Goal: Task Accomplishment & Management: Use online tool/utility

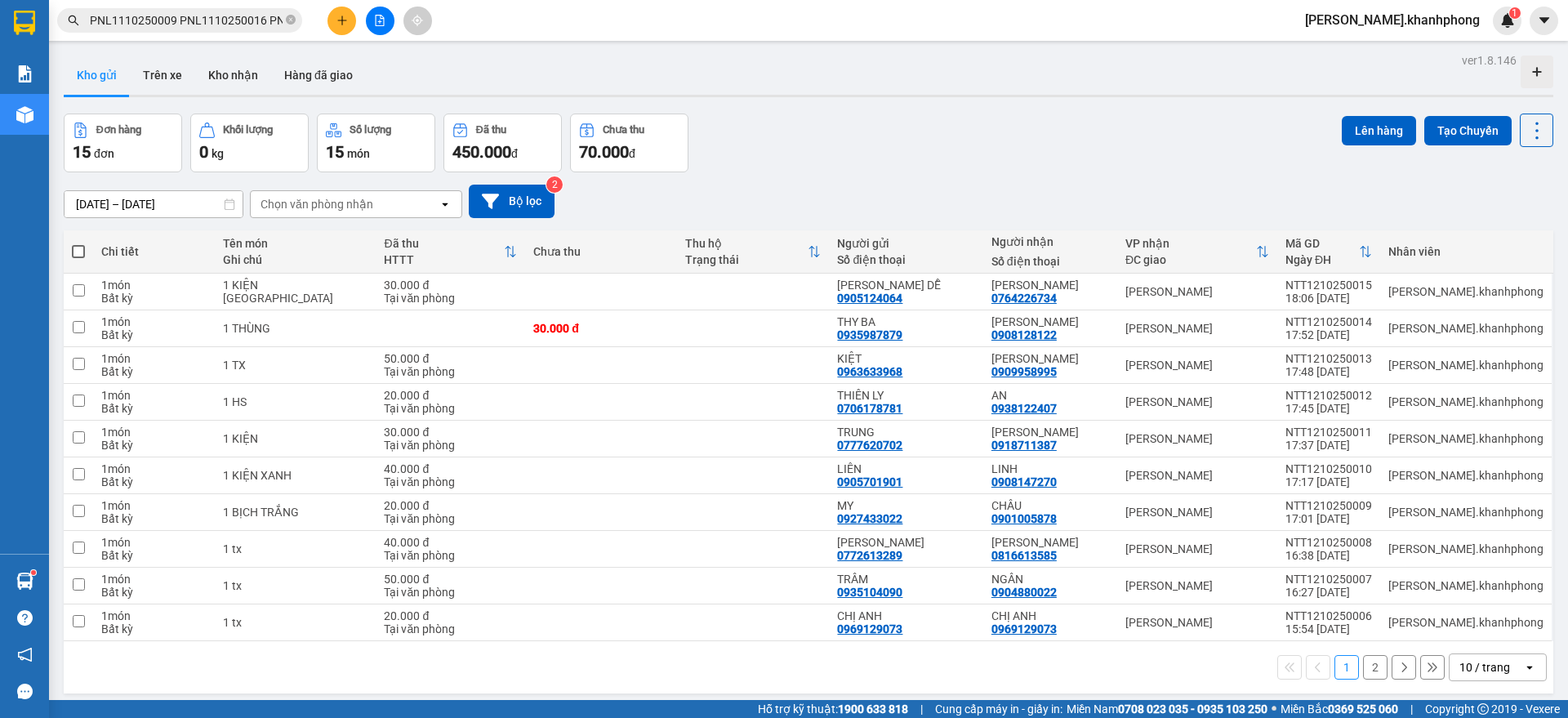
click at [1465, 663] on div "10 / trang" at bounding box center [1485, 668] width 50 height 17
click at [1468, 630] on span "100 / trang" at bounding box center [1475, 632] width 59 height 17
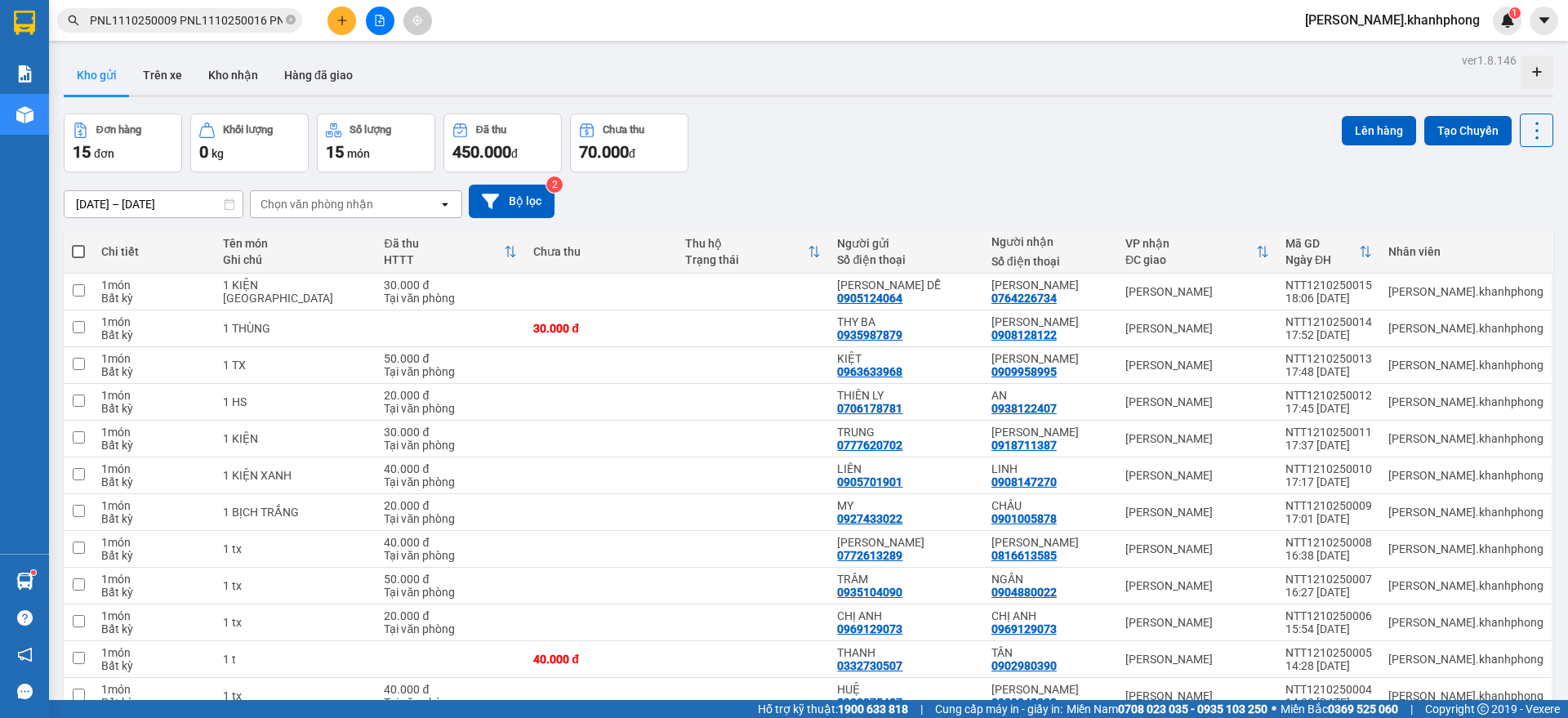
click at [75, 251] on span at bounding box center [78, 251] width 13 height 13
click at [79, 243] on input "checkbox" at bounding box center [79, 243] width 0 height 0
checkbox input "true"
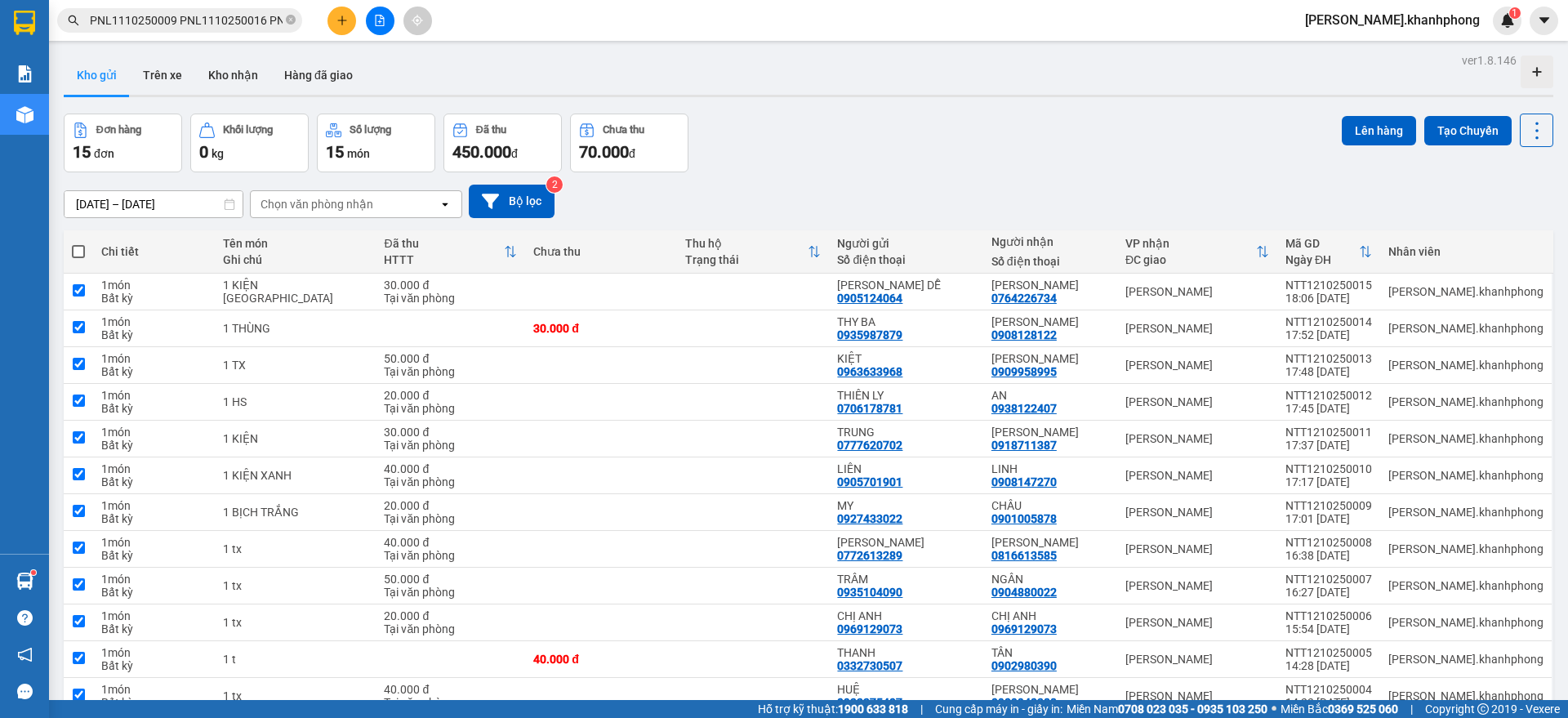
checkbox input "true"
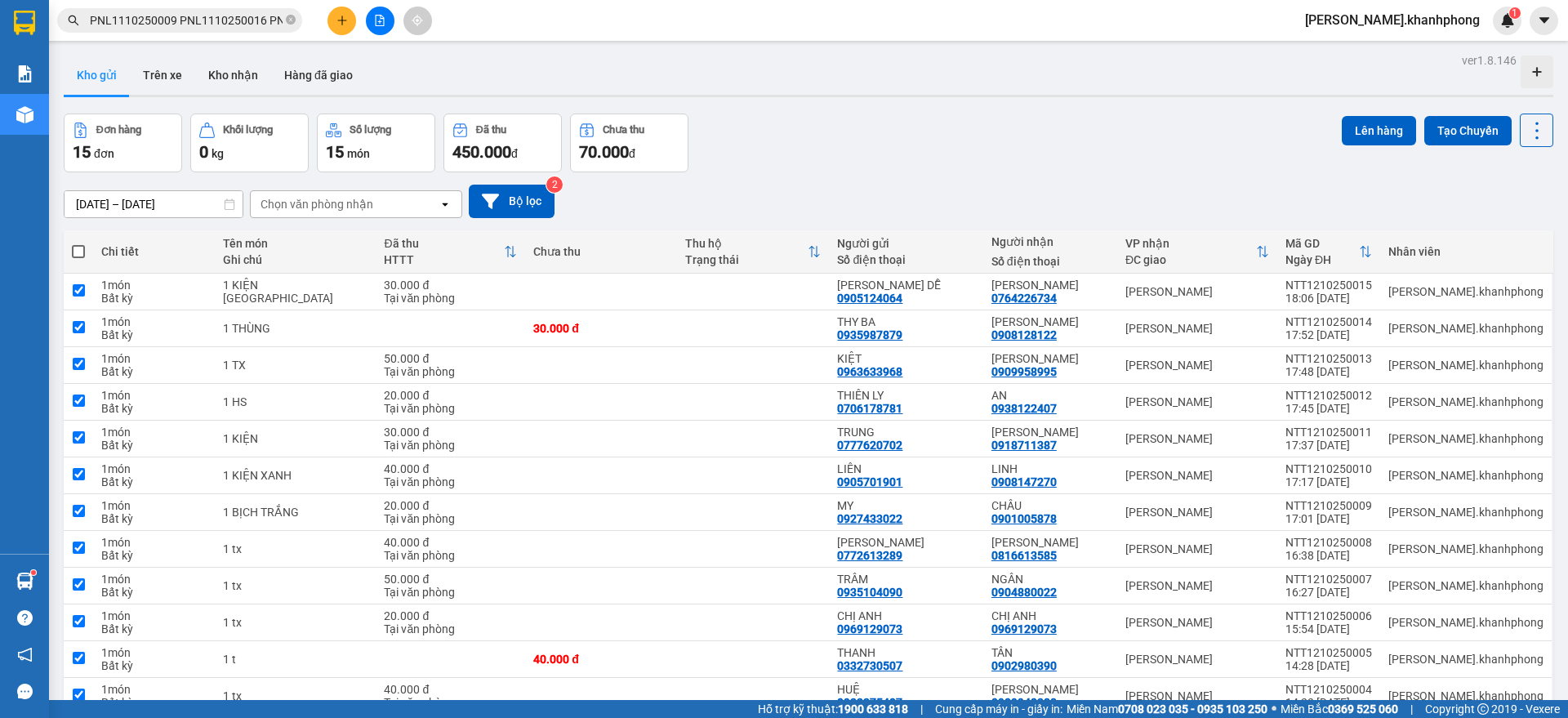
checkbox input "true"
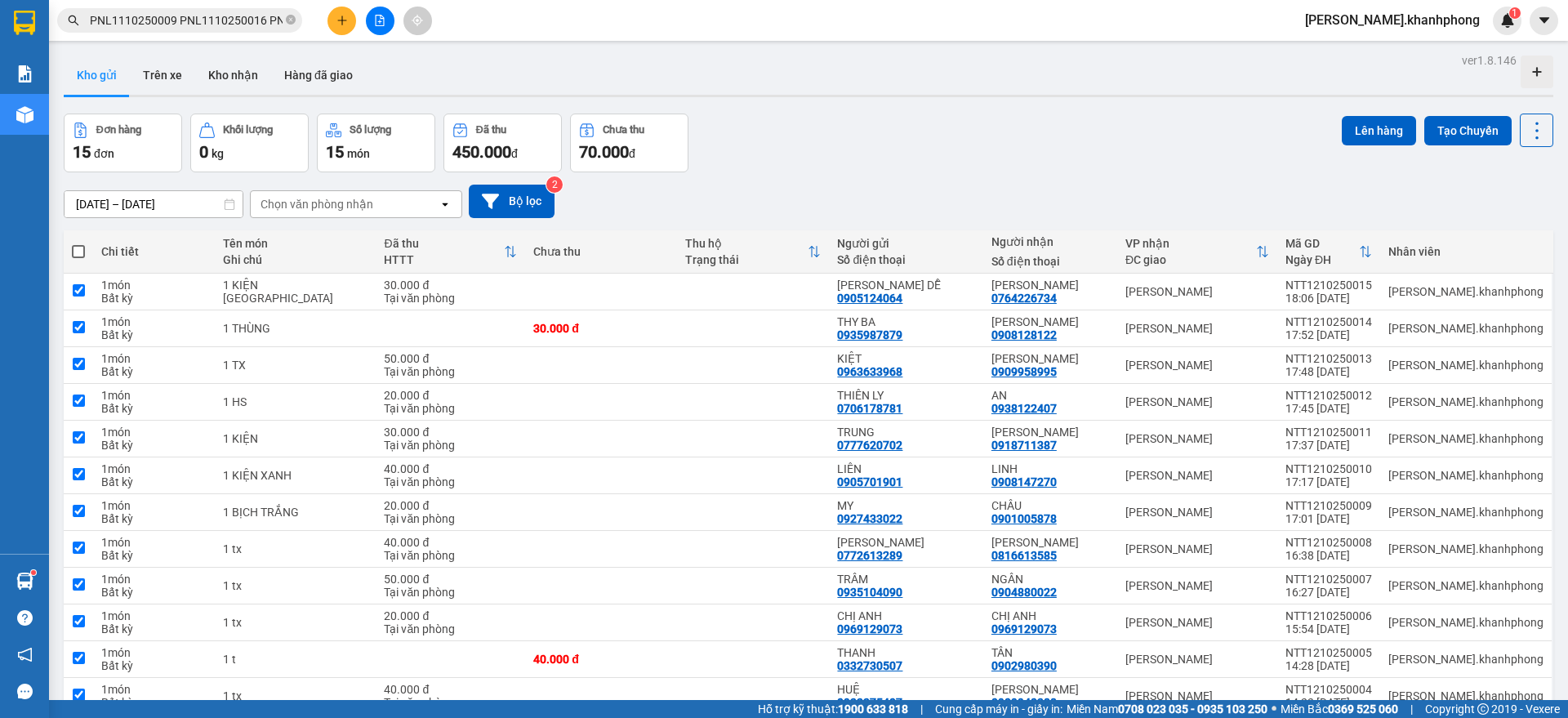
checkbox input "true"
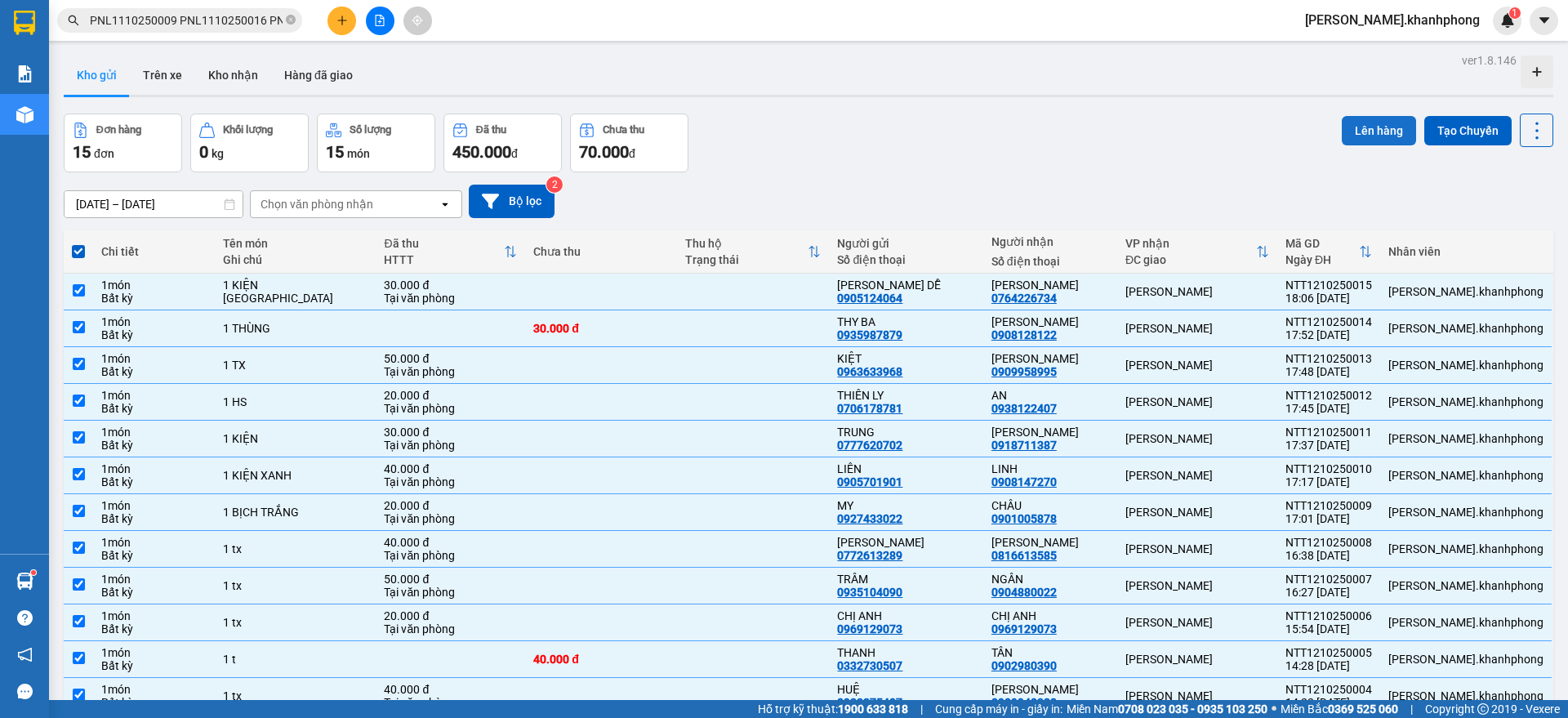
click at [1364, 129] on button "Lên hàng" at bounding box center [1378, 130] width 74 height 29
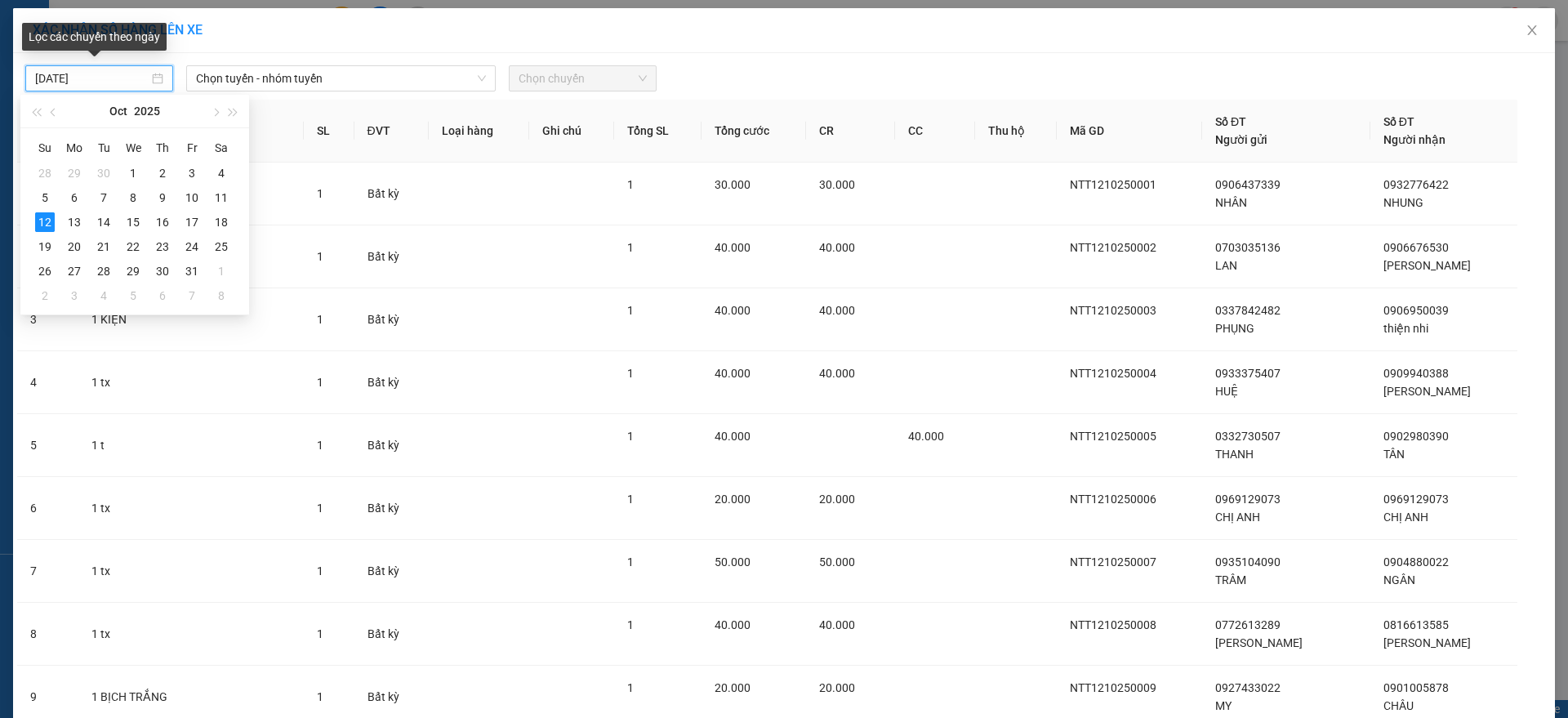
click at [108, 74] on input "[DATE]" at bounding box center [92, 79] width 114 height 18
type input "[DATE]"
click at [36, 222] on div "12" at bounding box center [44, 222] width 19 height 19
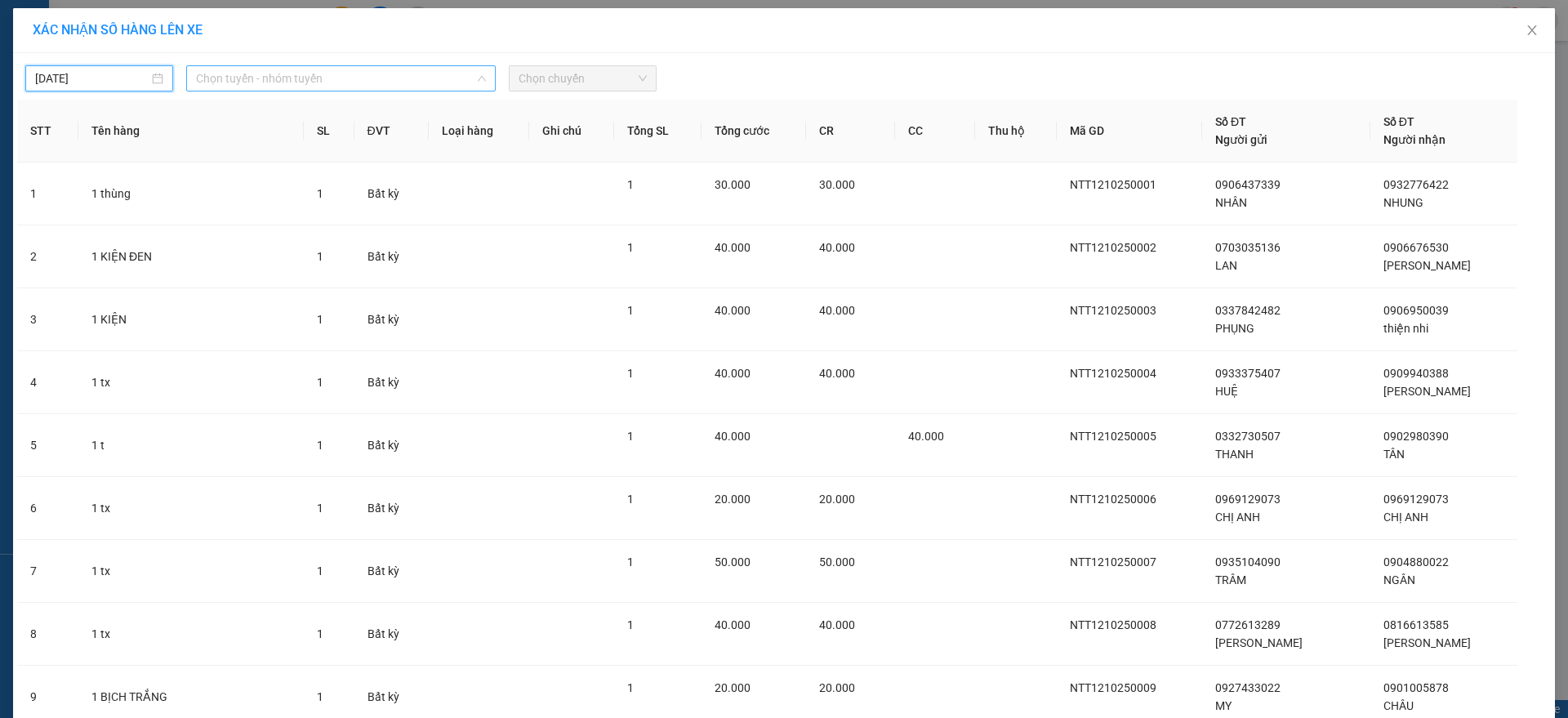
click at [329, 84] on span "Chọn tuyến - nhóm tuyến" at bounding box center [341, 78] width 290 height 25
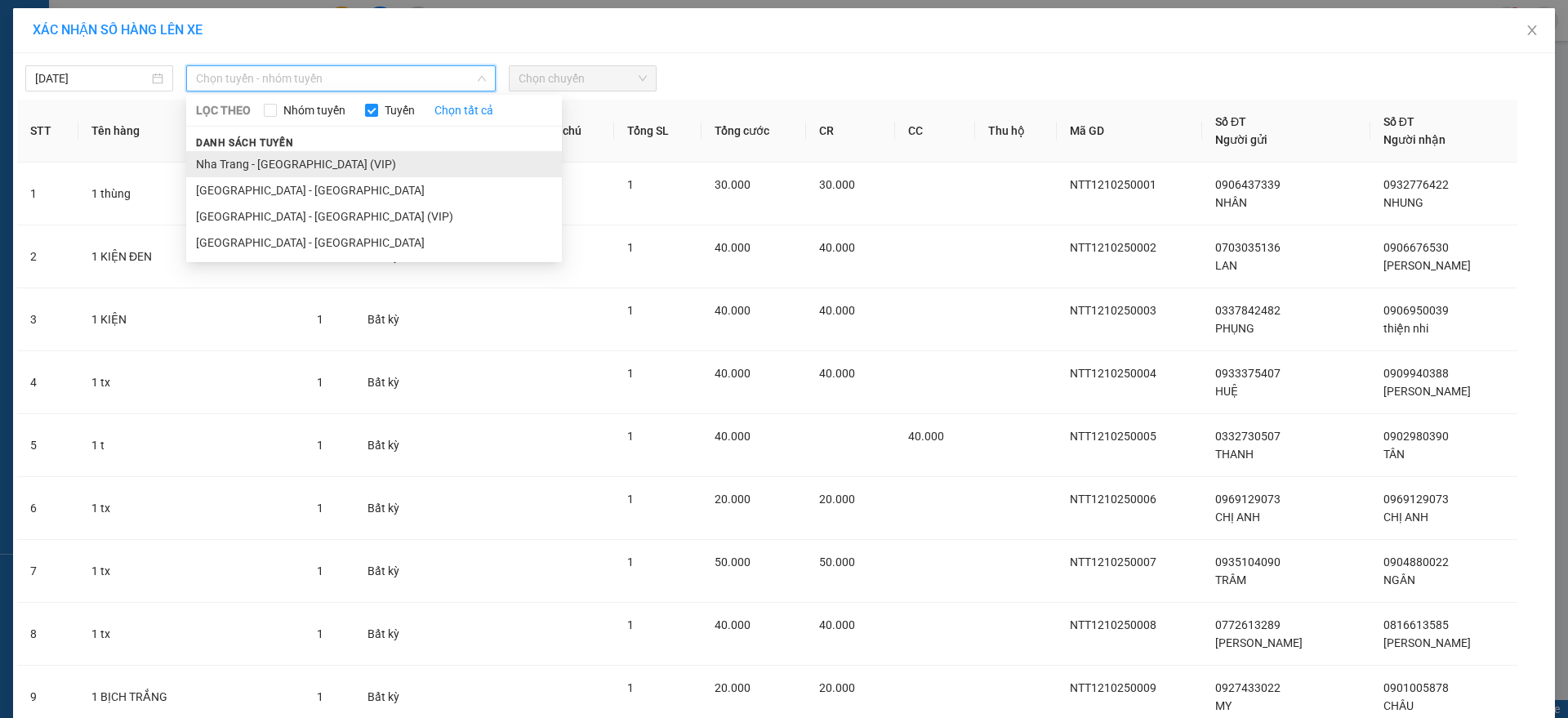
click at [298, 160] on li "Nha Trang - [GEOGRAPHIC_DATA] (VIP)" at bounding box center [374, 164] width 376 height 27
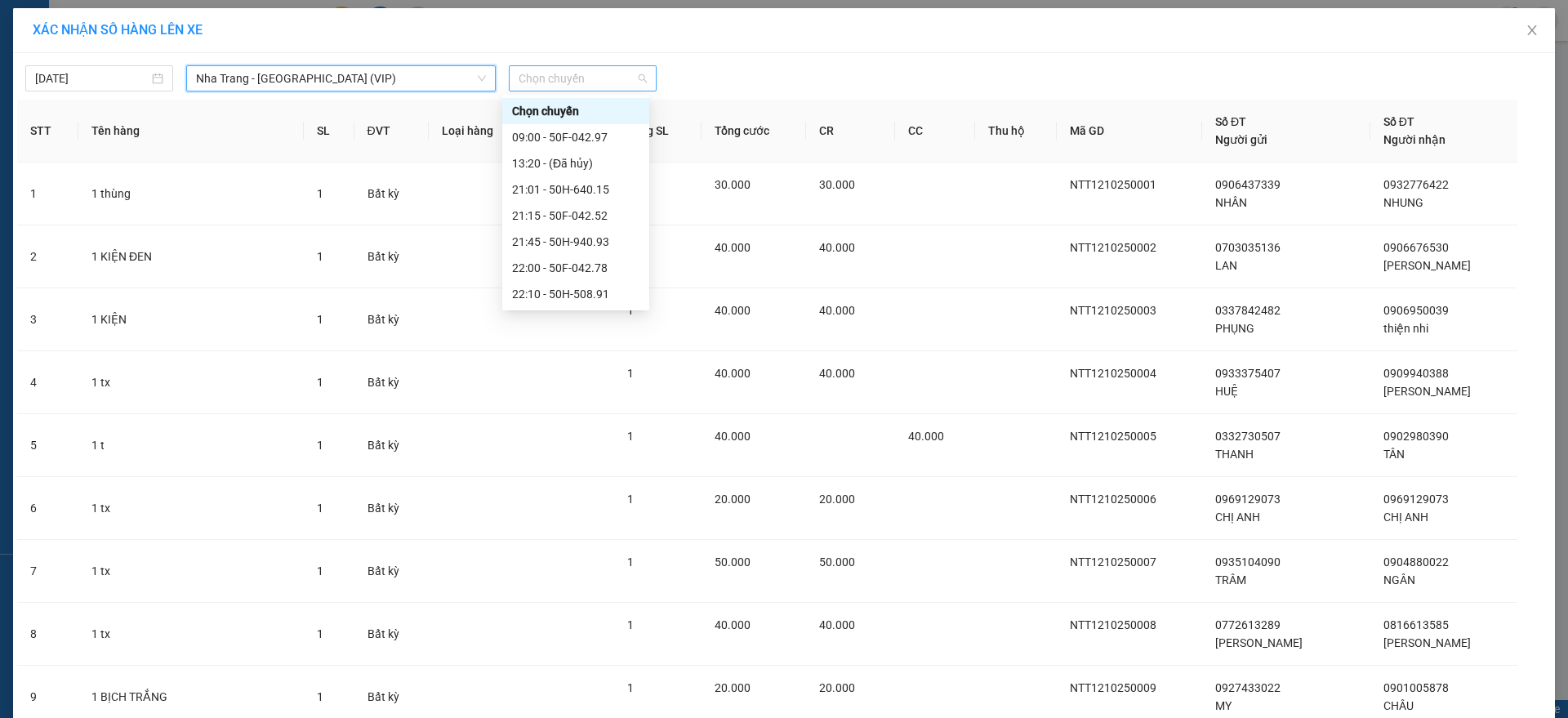
click at [566, 83] on span "Chọn chuyến" at bounding box center [583, 78] width 128 height 25
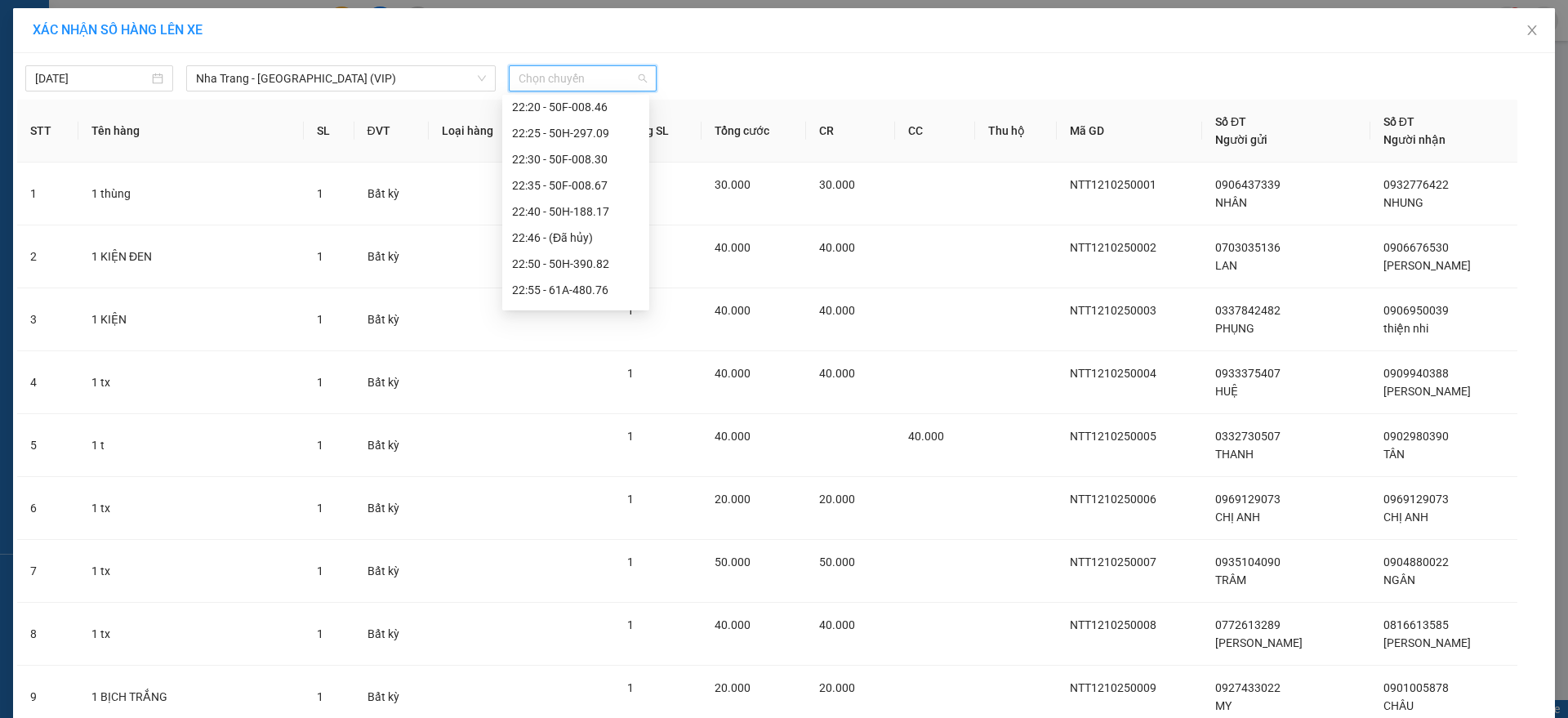
scroll to position [261, 0]
click at [613, 291] on div "23:01 (TC) - 51B-294.79" at bounding box center [575, 294] width 127 height 18
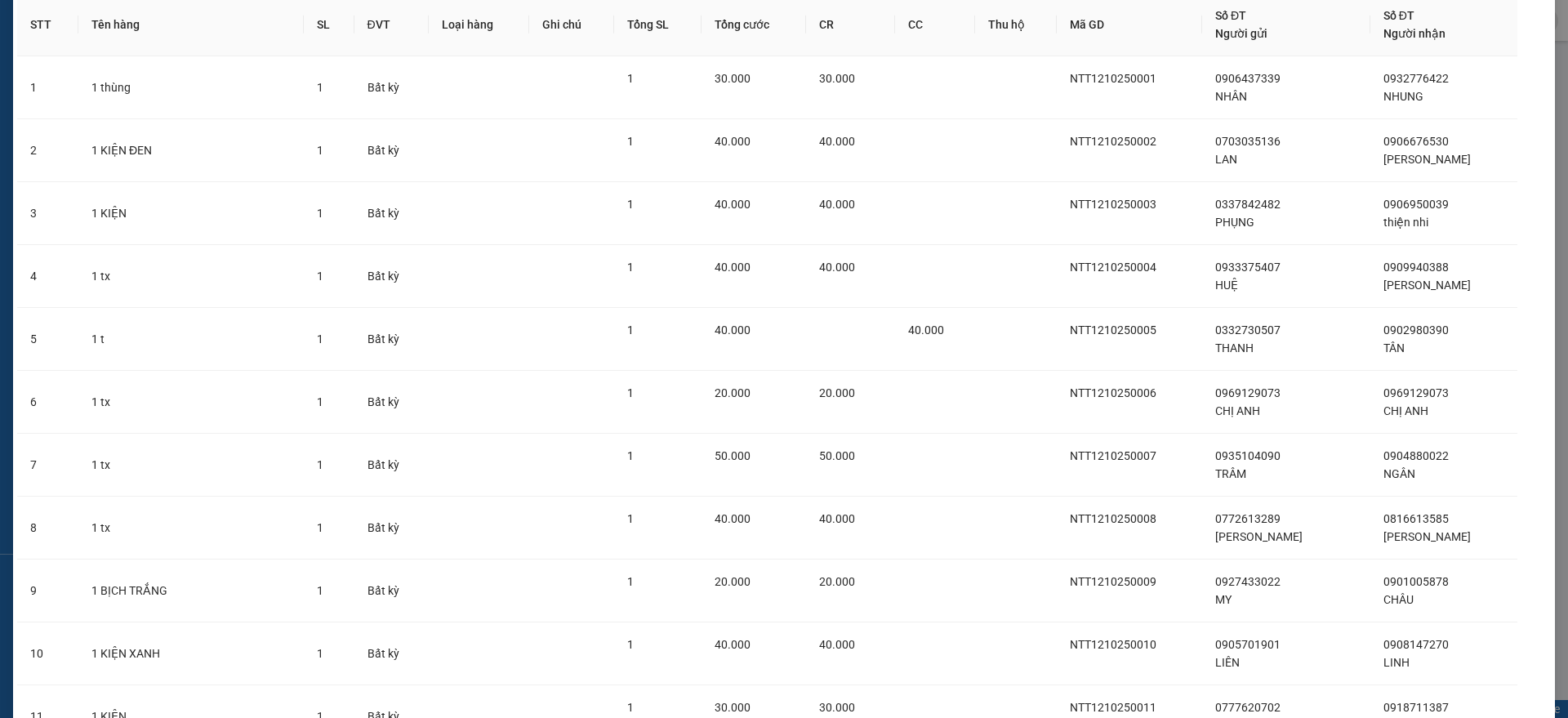
scroll to position [517, 0]
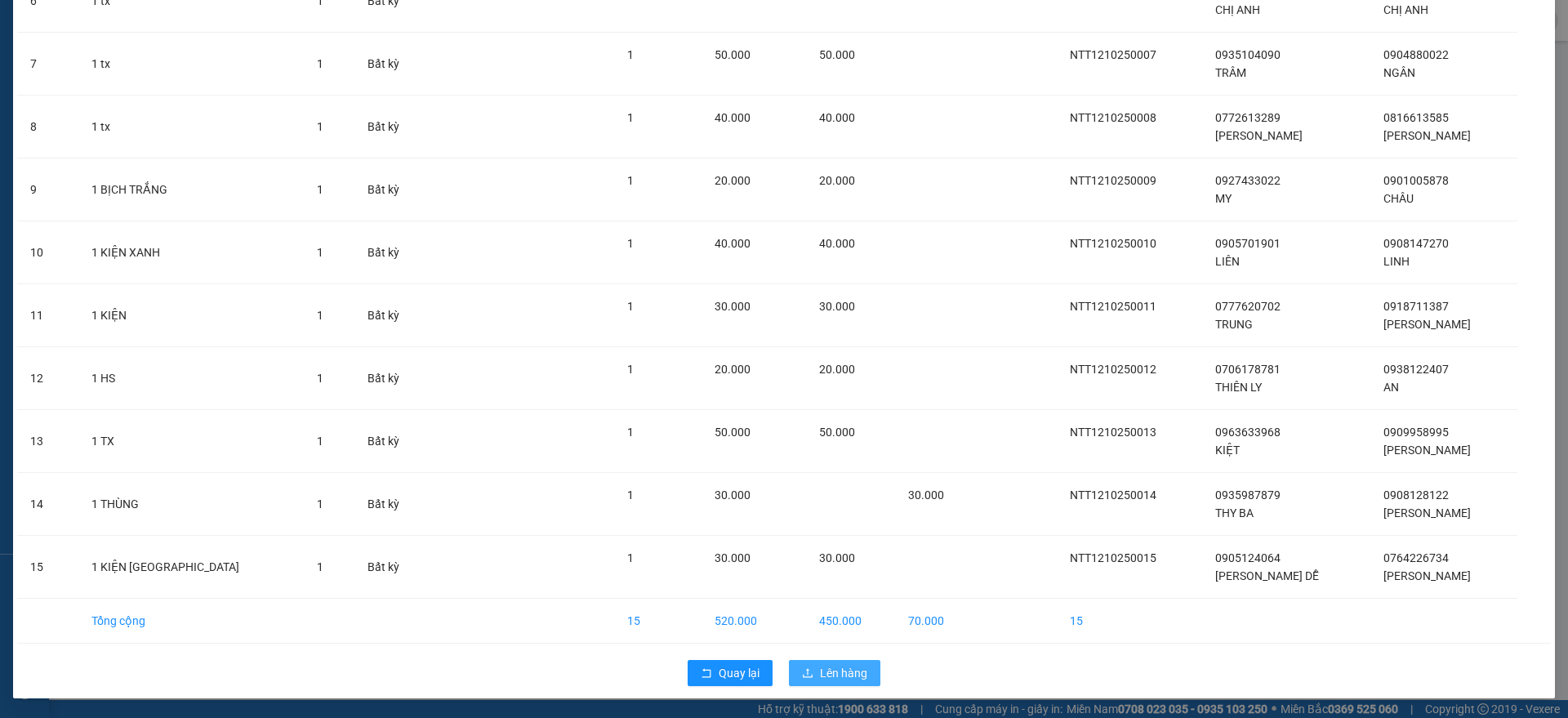
click at [834, 674] on span "Lên hàng" at bounding box center [844, 673] width 48 height 18
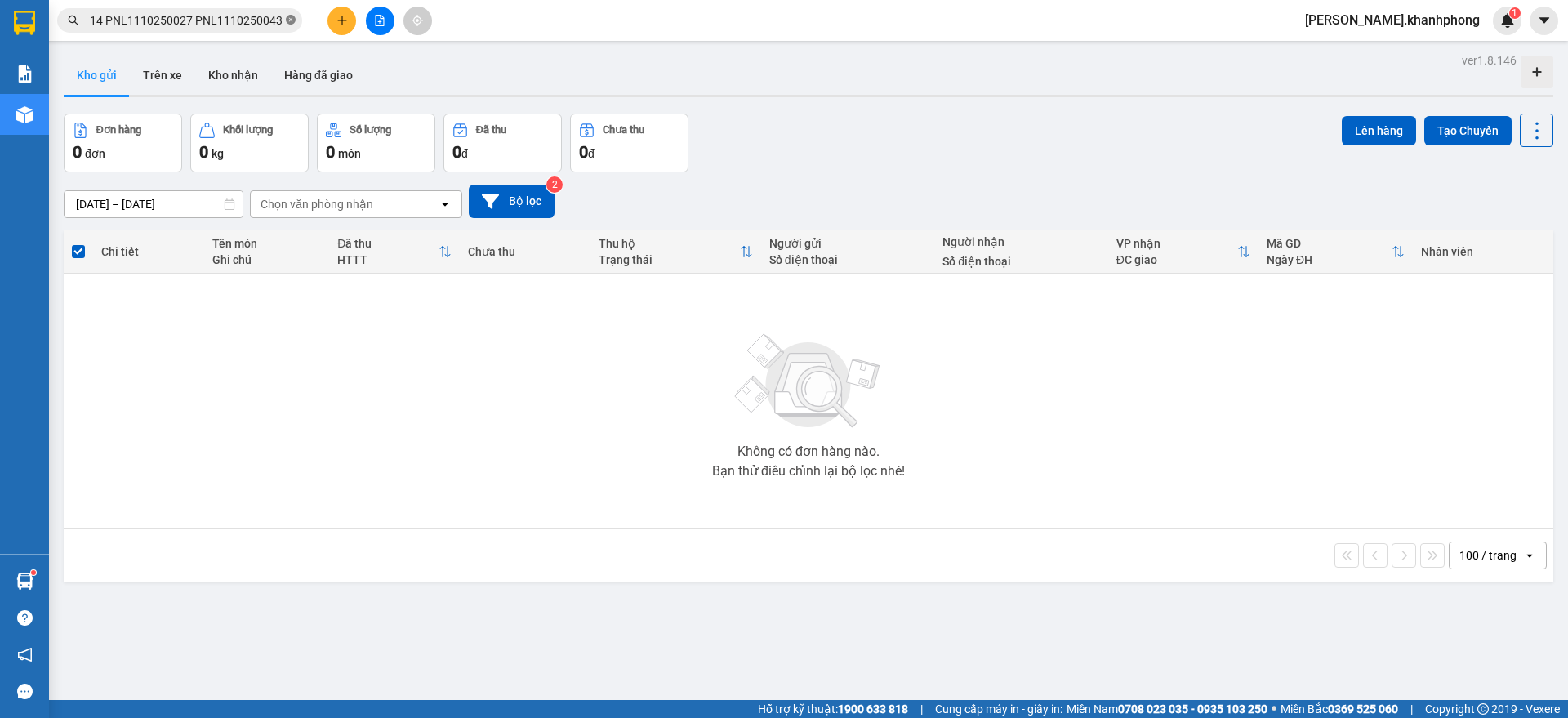
click at [291, 18] on icon "close-circle" at bounding box center [291, 19] width 10 height 10
